Goal: Use online tool/utility: Utilize a website feature to perform a specific function

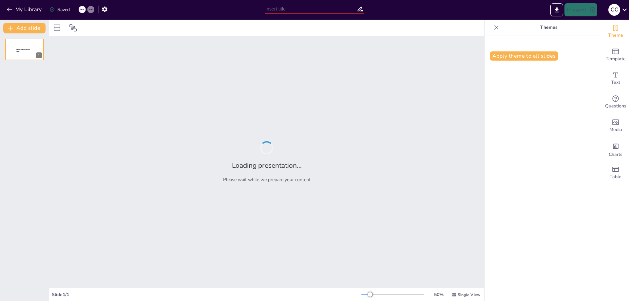
type input "Imported Presentación 3. ([DATE]).pptx"
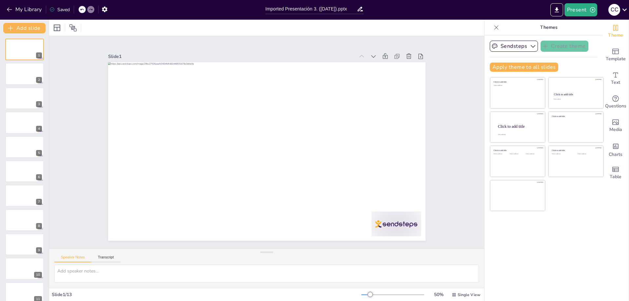
click at [462, 125] on div "Slide 1 Slide 2 Slide 3 Slide 4 Slide 5 Slide 6 Slide 7 Slide 8 Slide 9 Slide 1…" at bounding box center [267, 142] width 470 height 298
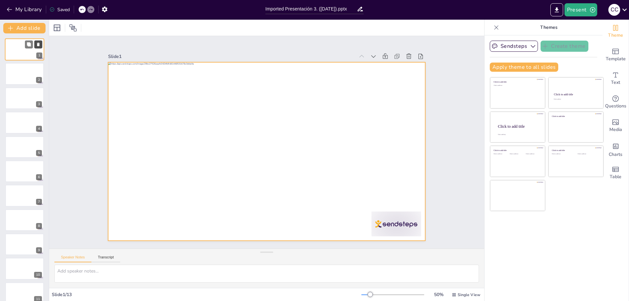
drag, startPoint x: 23, startPoint y: 50, endPoint x: 39, endPoint y: 44, distance: 17.5
click at [39, 44] on icon at bounding box center [38, 45] width 3 height 4
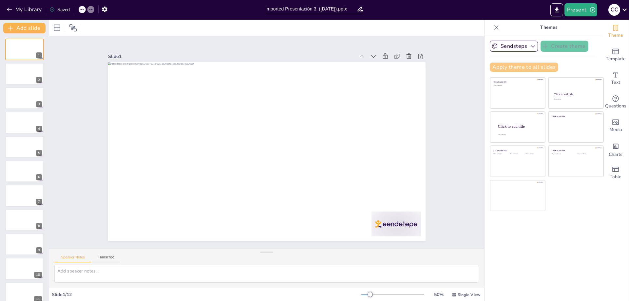
click at [510, 67] on button "Apply theme to all slides" at bounding box center [524, 67] width 68 height 9
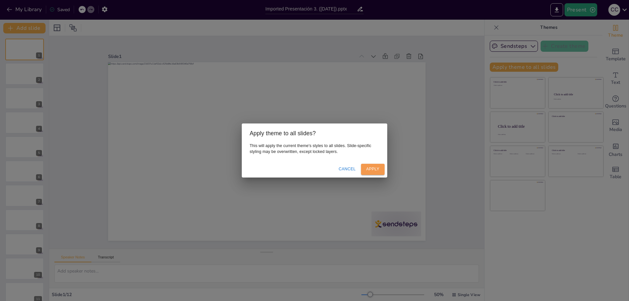
click at [371, 168] on button "Apply" at bounding box center [373, 169] width 24 height 11
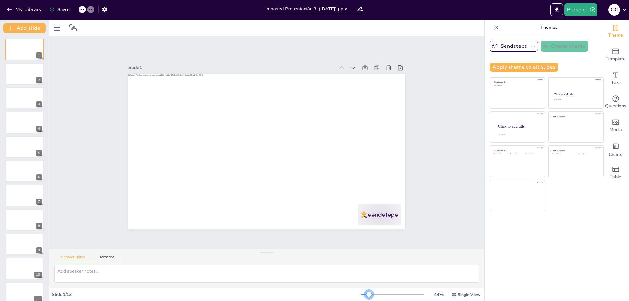
click at [366, 294] on div at bounding box center [368, 294] width 5 height 5
click at [579, 8] on button "Present" at bounding box center [580, 9] width 33 height 13
click at [583, 41] on font "Presentación del juego" at bounding box center [592, 40] width 45 height 5
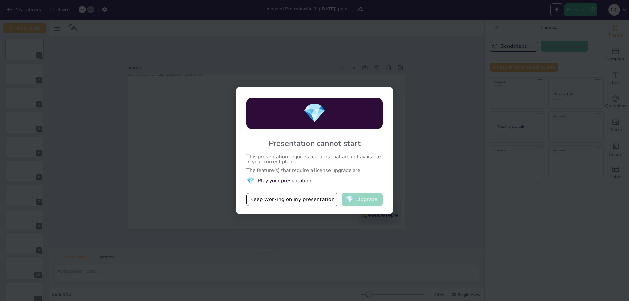
click at [367, 197] on button "💎 Upgrade" at bounding box center [362, 199] width 41 height 13
